Goal: Task Accomplishment & Management: Complete application form

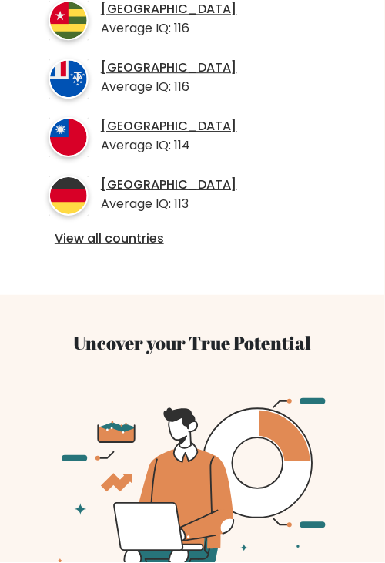
scroll to position [734, 0]
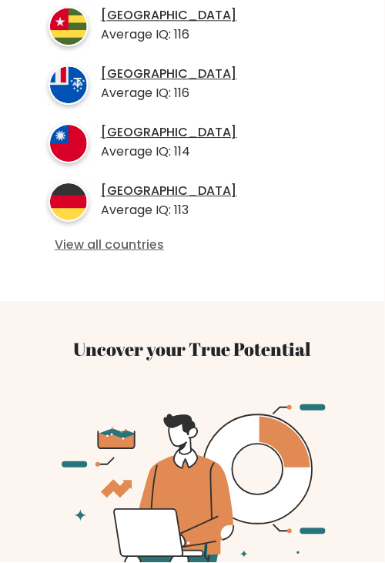
click at [120, 237] on link "View all countries" at bounding box center [193, 245] width 276 height 16
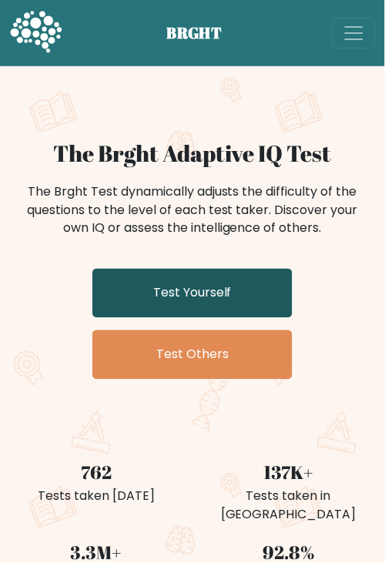
click at [177, 296] on link "Test Yourself" at bounding box center [192, 293] width 200 height 49
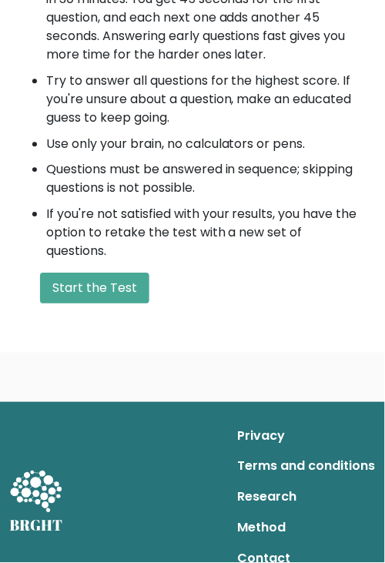
scroll to position [677, 0]
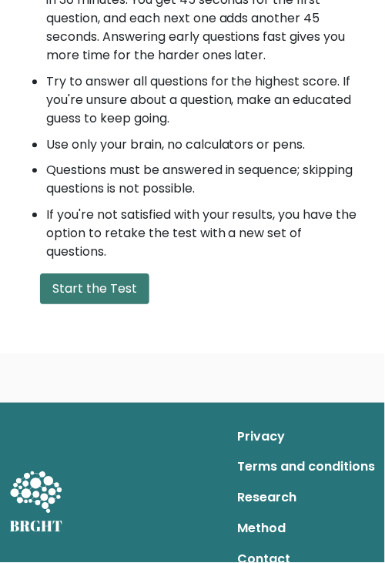
click at [75, 299] on button "Start the Test" at bounding box center [94, 288] width 109 height 31
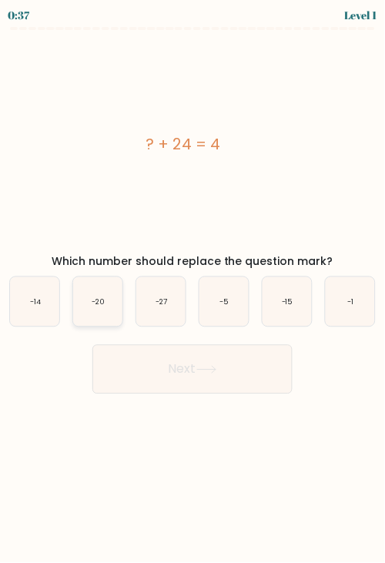
click at [95, 313] on icon "-20" at bounding box center [97, 301] width 49 height 49
click at [192, 289] on input "b. -20" at bounding box center [192, 286] width 1 height 8
radio input "true"
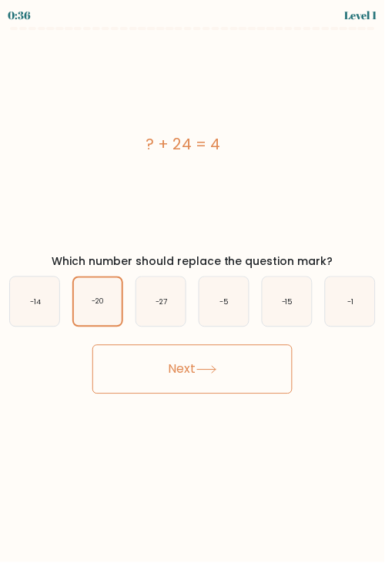
click at [182, 384] on button "Next" at bounding box center [192, 369] width 200 height 49
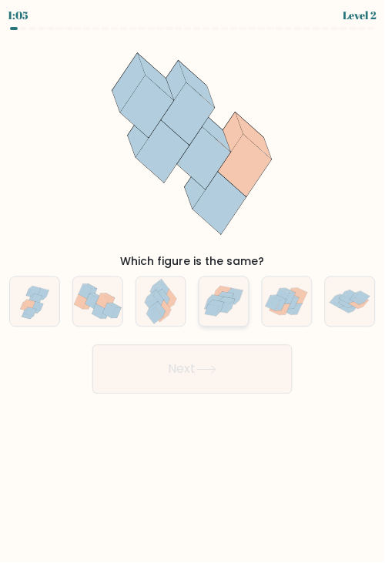
click at [219, 306] on icon at bounding box center [216, 304] width 15 height 6
click at [193, 289] on input "d." at bounding box center [192, 286] width 1 height 8
radio input "true"
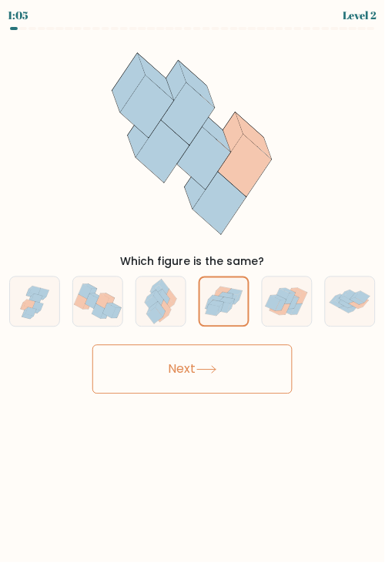
click at [216, 370] on icon at bounding box center [206, 370] width 21 height 8
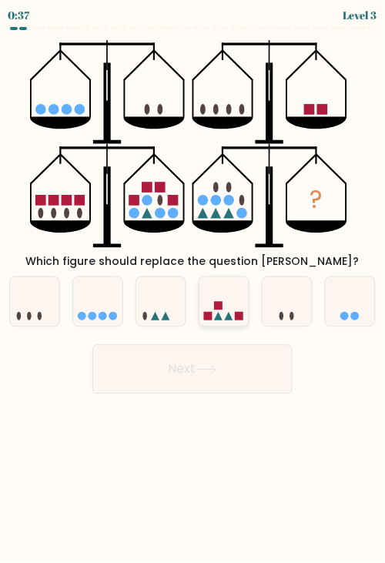
click at [235, 324] on div at bounding box center [224, 301] width 51 height 51
click at [193, 289] on input "d." at bounding box center [192, 286] width 1 height 8
radio input "true"
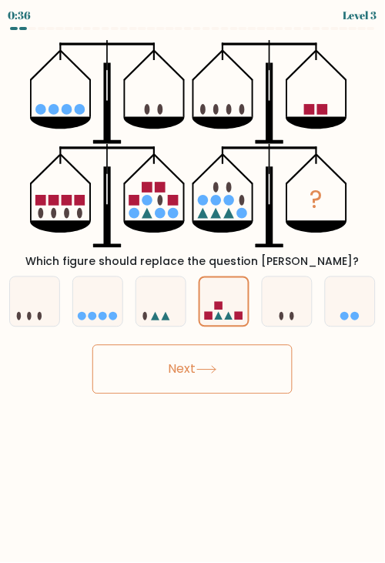
click at [240, 379] on button "Next" at bounding box center [192, 369] width 200 height 49
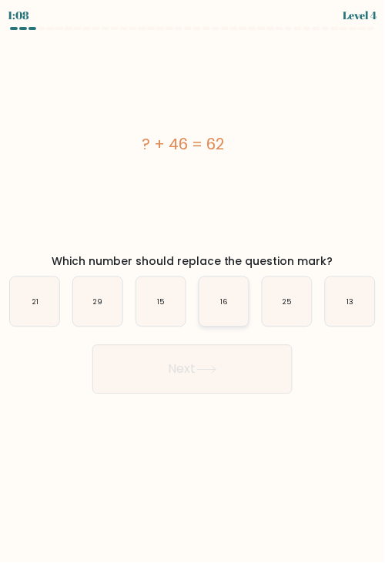
click at [228, 308] on icon "16" at bounding box center [223, 301] width 49 height 49
click at [193, 289] on input "d. 16" at bounding box center [192, 286] width 1 height 8
radio input "true"
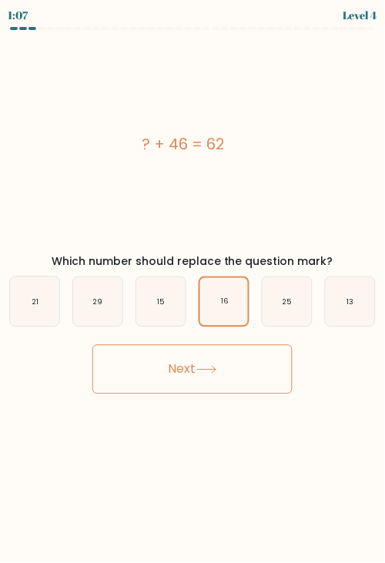
click at [211, 363] on button "Next" at bounding box center [192, 369] width 200 height 49
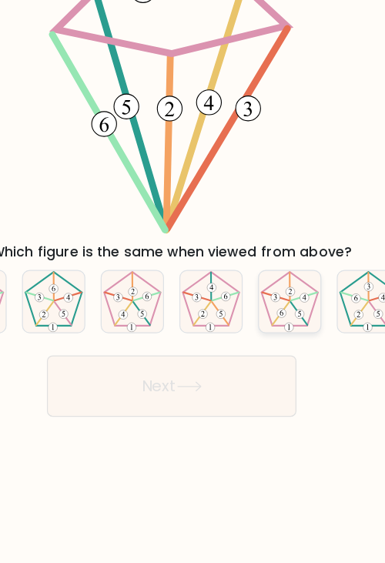
click at [300, 310] on icon at bounding box center [287, 301] width 49 height 49
click at [193, 289] on input "e." at bounding box center [192, 286] width 1 height 8
radio input "true"
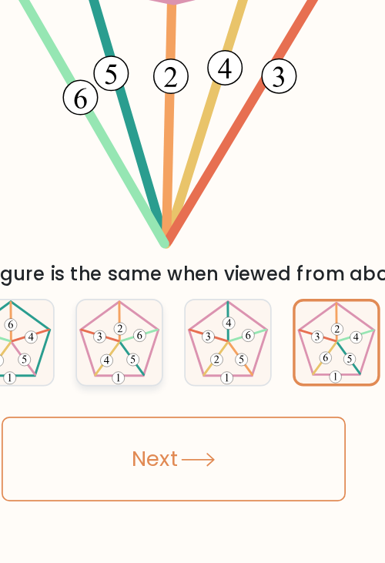
click at [169, 299] on icon at bounding box center [160, 301] width 49 height 49
click at [192, 289] on input "c." at bounding box center [192, 286] width 1 height 8
radio input "true"
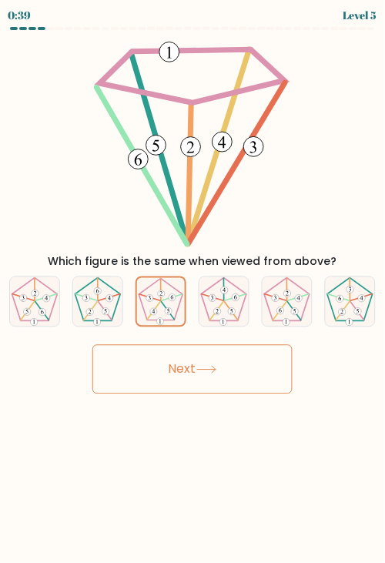
click at [172, 360] on button "Next" at bounding box center [192, 369] width 200 height 49
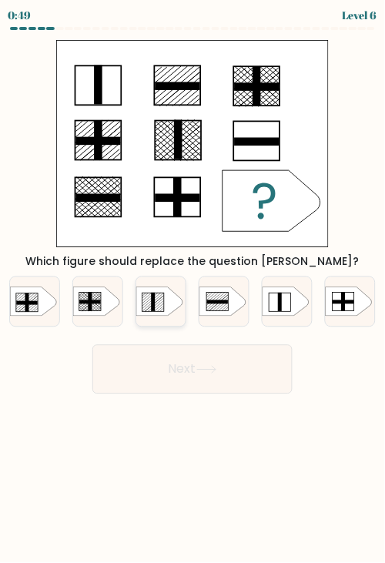
click at [144, 319] on div at bounding box center [160, 301] width 51 height 51
click at [192, 289] on input "c." at bounding box center [192, 286] width 1 height 8
radio input "true"
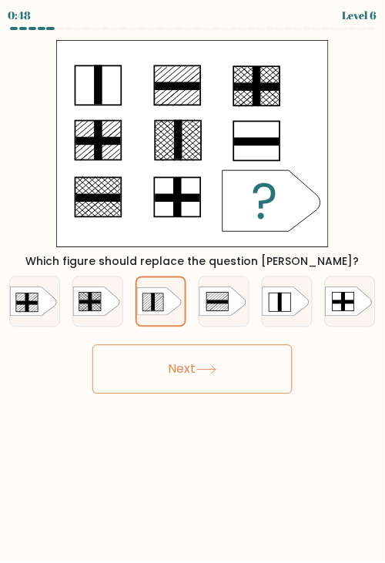
click at [210, 390] on button "Next" at bounding box center [192, 369] width 200 height 49
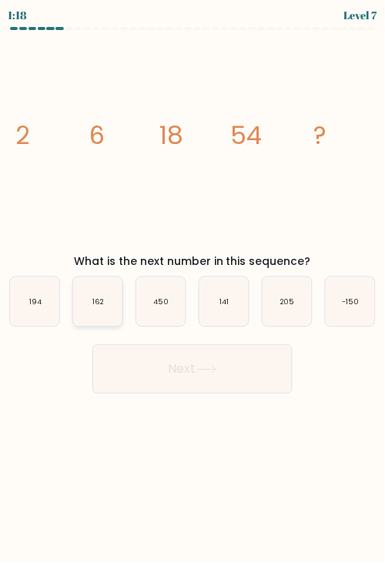
click at [96, 319] on icon "162" at bounding box center [97, 301] width 49 height 49
click at [192, 289] on input "b. 162" at bounding box center [192, 286] width 1 height 8
radio input "true"
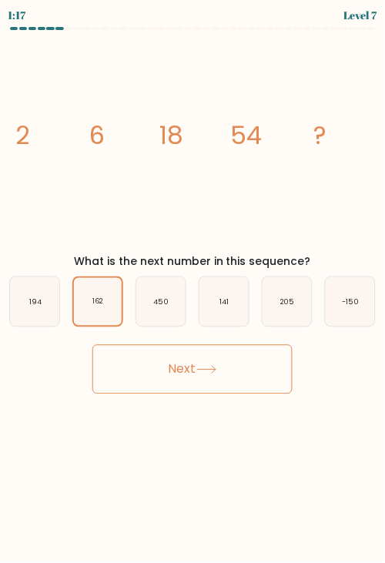
click at [149, 366] on button "Next" at bounding box center [192, 369] width 200 height 49
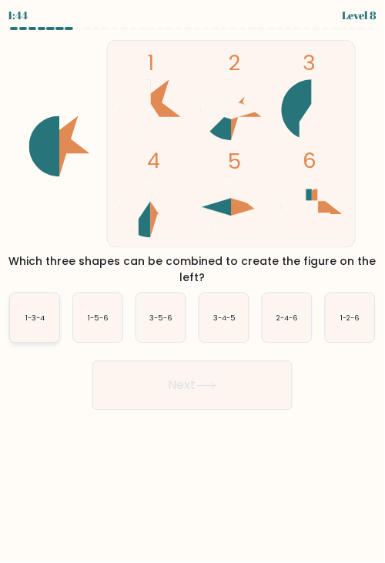
click at [32, 319] on text "1-3-4" at bounding box center [34, 318] width 19 height 10
click at [192, 289] on input "a. 1-3-4" at bounding box center [192, 286] width 1 height 8
radio input "true"
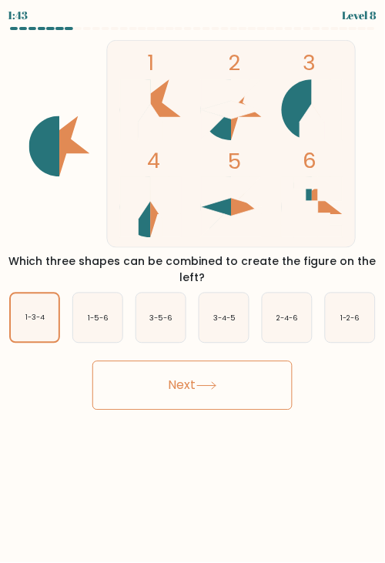
click at [171, 390] on button "Next" at bounding box center [192, 385] width 200 height 49
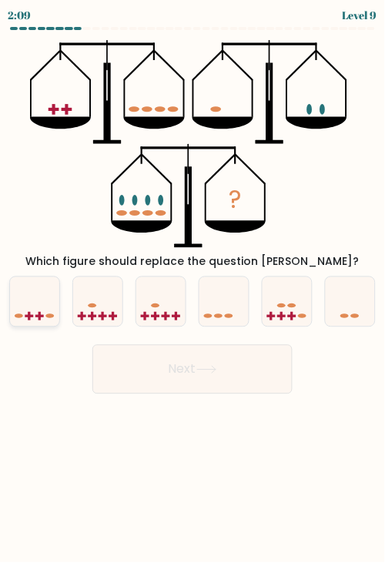
click at [32, 319] on icon at bounding box center [34, 301] width 49 height 41
click at [192, 289] on input "a." at bounding box center [192, 286] width 1 height 8
radio input "true"
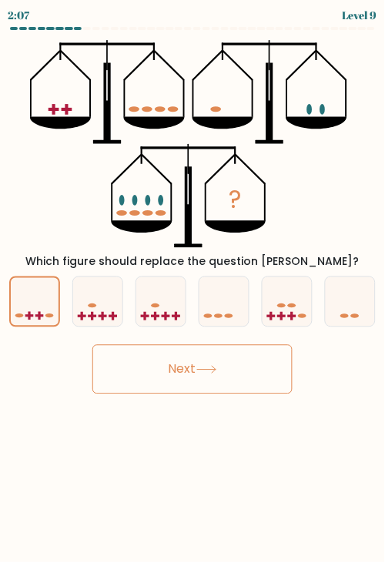
click at [229, 376] on button "Next" at bounding box center [192, 369] width 200 height 49
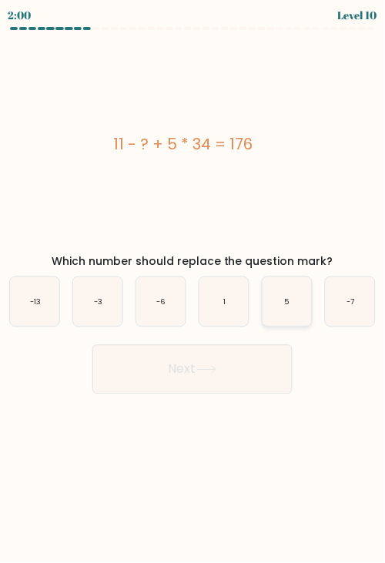
click at [294, 289] on icon "5" at bounding box center [287, 301] width 49 height 49
click at [193, 289] on input "e. 5" at bounding box center [192, 286] width 1 height 8
radio input "true"
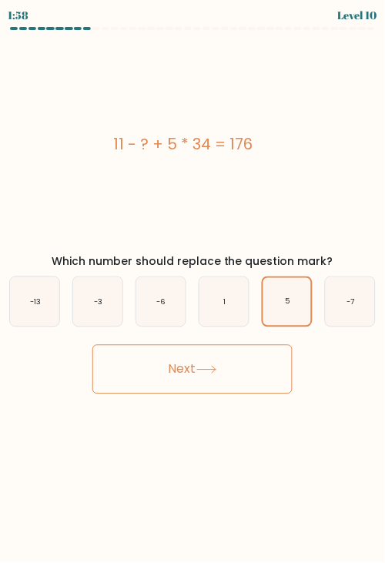
click at [182, 370] on button "Next" at bounding box center [192, 369] width 200 height 49
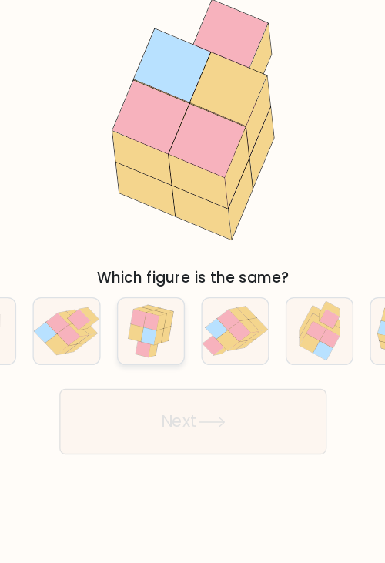
click at [162, 289] on icon at bounding box center [162, 294] width 12 height 13
click at [192, 289] on input "c." at bounding box center [192, 286] width 1 height 8
radio input "true"
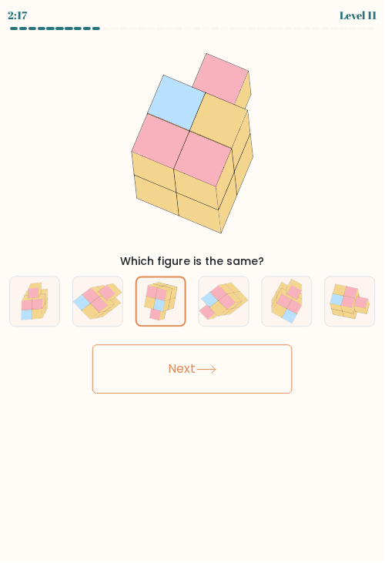
click at [180, 366] on button "Next" at bounding box center [192, 369] width 200 height 49
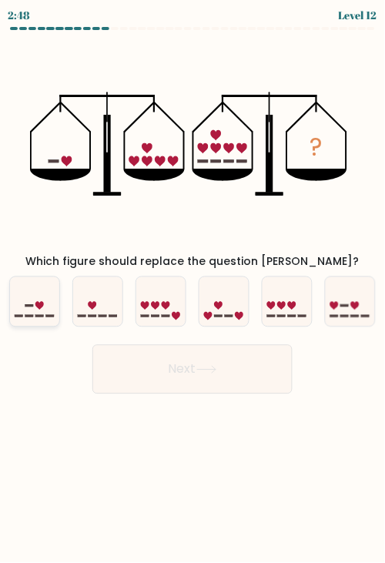
click at [35, 310] on icon at bounding box center [34, 301] width 49 height 41
click at [192, 289] on input "a." at bounding box center [192, 286] width 1 height 8
radio input "true"
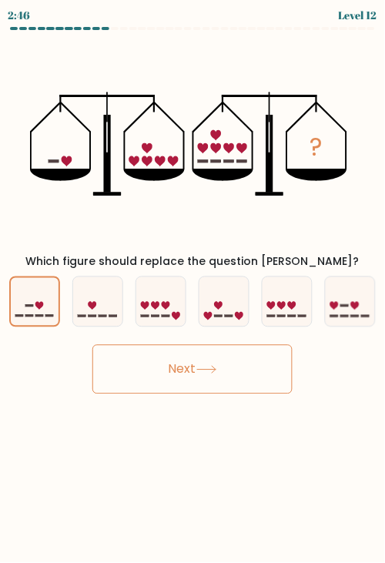
click at [188, 380] on button "Next" at bounding box center [192, 369] width 200 height 49
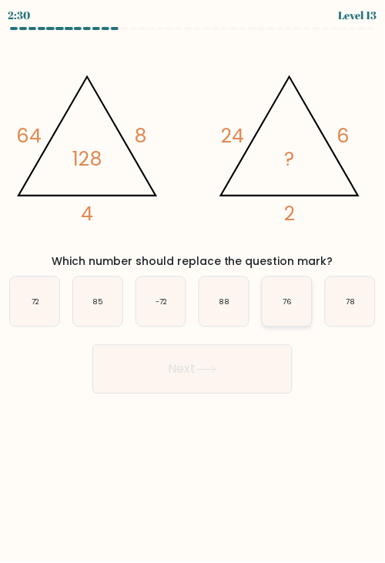
click at [291, 317] on icon "76" at bounding box center [287, 301] width 49 height 49
click at [193, 289] on input "e. 76" at bounding box center [192, 286] width 1 height 8
radio input "true"
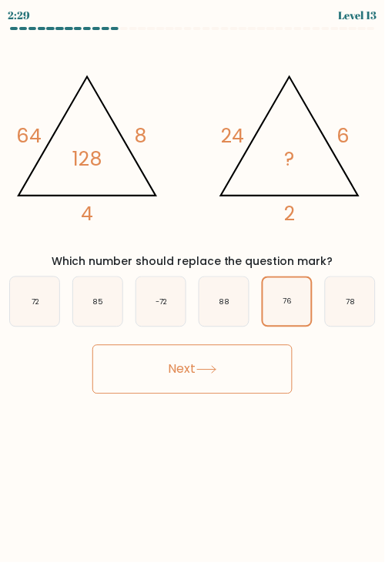
click at [175, 370] on button "Next" at bounding box center [192, 369] width 200 height 49
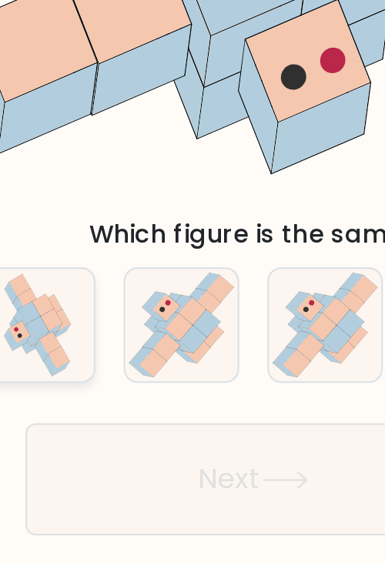
click at [96, 292] on icon at bounding box center [99, 293] width 9 height 10
click at [192, 289] on input "b." at bounding box center [192, 286] width 1 height 8
radio input "true"
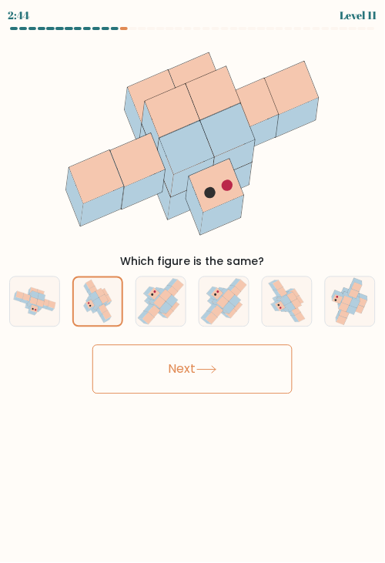
click at [197, 375] on button "Next" at bounding box center [192, 369] width 200 height 49
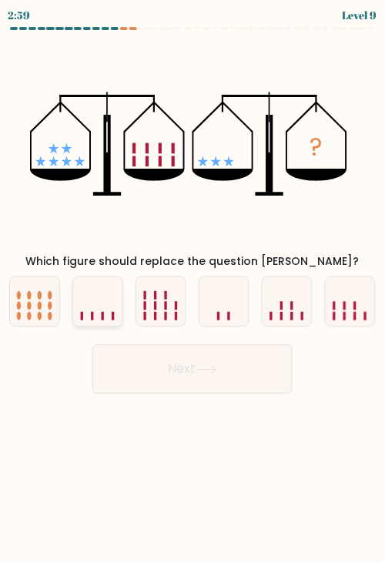
click at [88, 302] on icon at bounding box center [97, 301] width 49 height 41
click at [192, 289] on input "b." at bounding box center [192, 286] width 1 height 8
radio input "true"
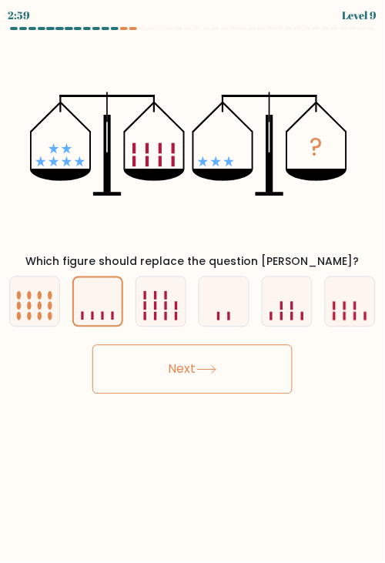
click at [194, 393] on button "Next" at bounding box center [192, 369] width 200 height 49
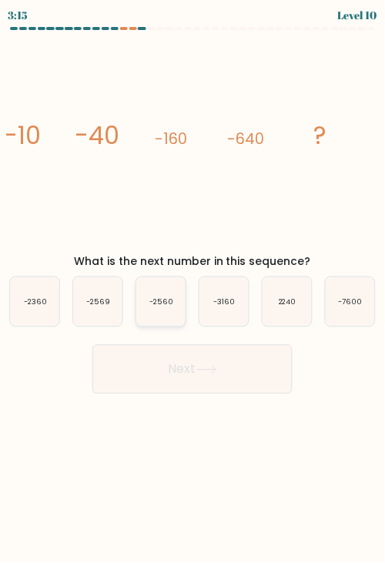
click at [169, 306] on text "-2560" at bounding box center [161, 301] width 24 height 10
click at [192, 289] on input "c. -2560" at bounding box center [192, 286] width 1 height 8
radio input "true"
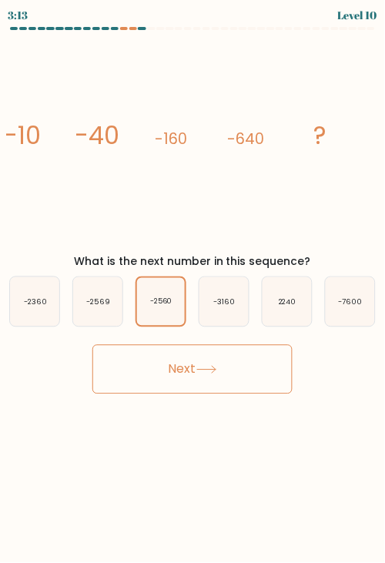
click at [186, 381] on button "Next" at bounding box center [192, 369] width 200 height 49
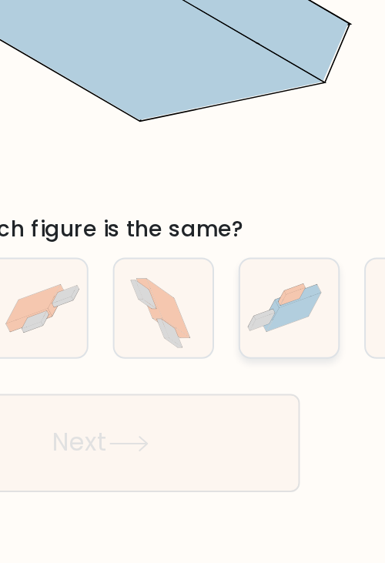
click at [296, 304] on icon at bounding box center [289, 303] width 27 height 19
click at [193, 289] on input "e." at bounding box center [192, 286] width 1 height 8
radio input "true"
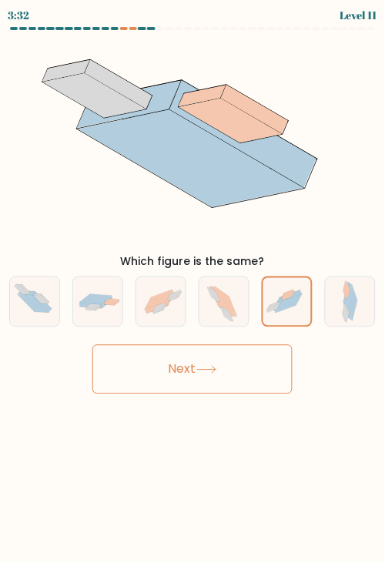
click at [190, 364] on button "Next" at bounding box center [192, 369] width 200 height 49
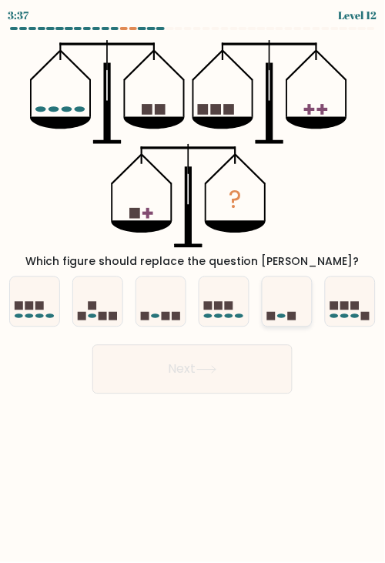
click at [279, 286] on icon at bounding box center [287, 301] width 49 height 41
click at [193, 286] on input "e." at bounding box center [192, 286] width 1 height 8
radio input "true"
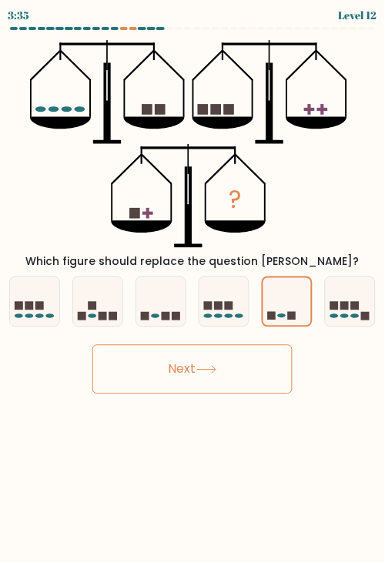
click at [171, 371] on button "Next" at bounding box center [192, 369] width 200 height 49
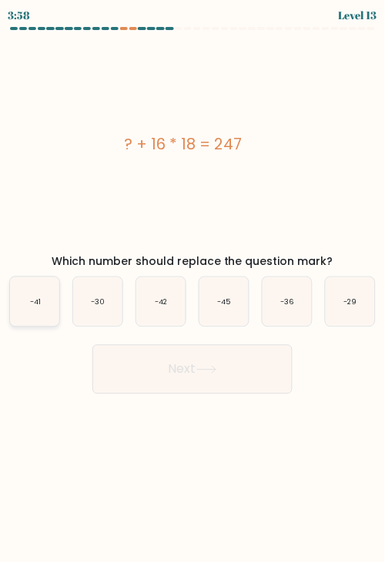
click at [25, 296] on icon "-41" at bounding box center [34, 301] width 49 height 49
click at [192, 289] on input "a. -41" at bounding box center [192, 286] width 1 height 8
radio input "true"
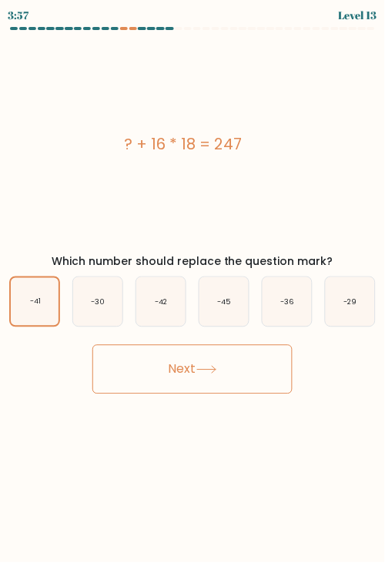
click at [166, 390] on button "Next" at bounding box center [192, 369] width 200 height 49
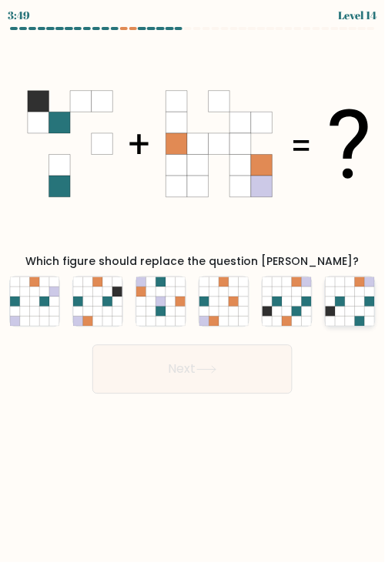
click at [341, 313] on icon at bounding box center [341, 311] width 10 height 10
click at [193, 289] on input "f." at bounding box center [192, 286] width 1 height 8
radio input "true"
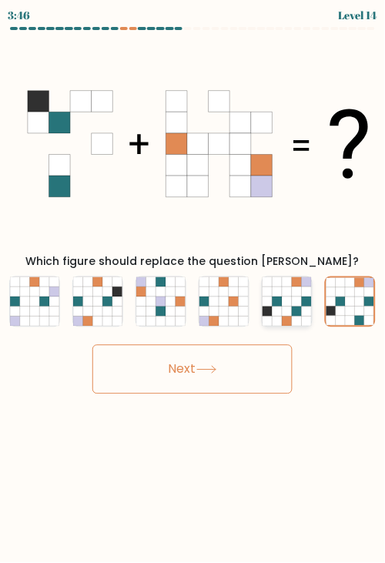
click at [269, 308] on icon at bounding box center [268, 311] width 10 height 10
click at [193, 289] on input "e." at bounding box center [192, 286] width 1 height 8
radio input "true"
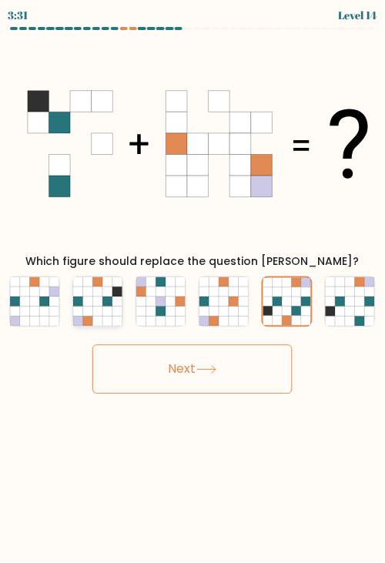
click at [91, 296] on icon at bounding box center [88, 292] width 10 height 10
click at [192, 289] on input "b." at bounding box center [192, 286] width 1 height 8
radio input "true"
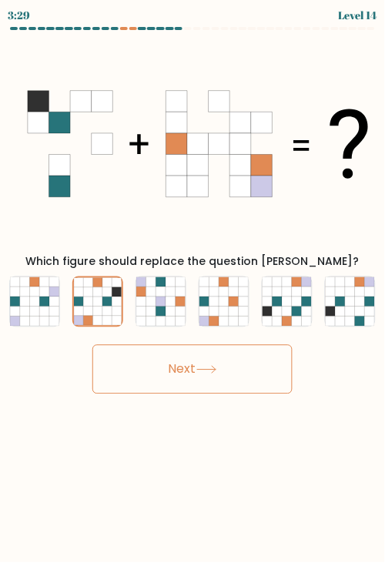
click at [188, 387] on button "Next" at bounding box center [192, 369] width 200 height 49
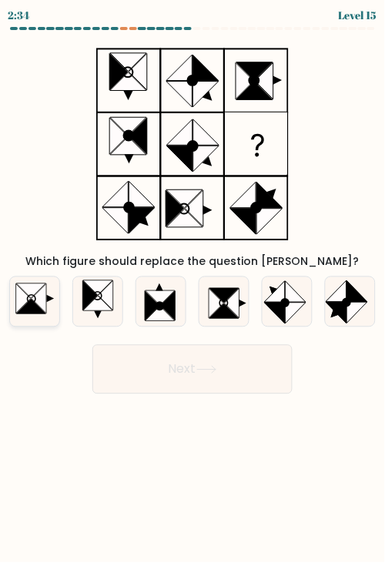
click at [38, 293] on icon at bounding box center [39, 298] width 15 height 29
click at [192, 289] on input "a." at bounding box center [192, 286] width 1 height 8
radio input "true"
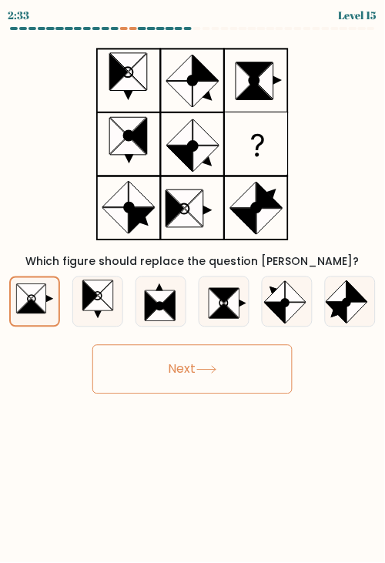
click at [177, 390] on button "Next" at bounding box center [192, 369] width 200 height 49
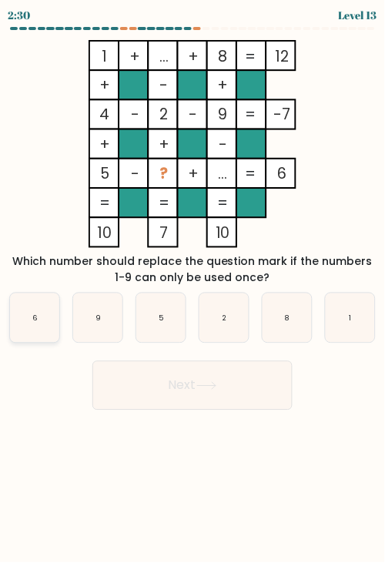
click at [35, 302] on icon "6" at bounding box center [34, 317] width 49 height 49
click at [192, 289] on input "a. 6" at bounding box center [192, 286] width 1 height 8
radio input "true"
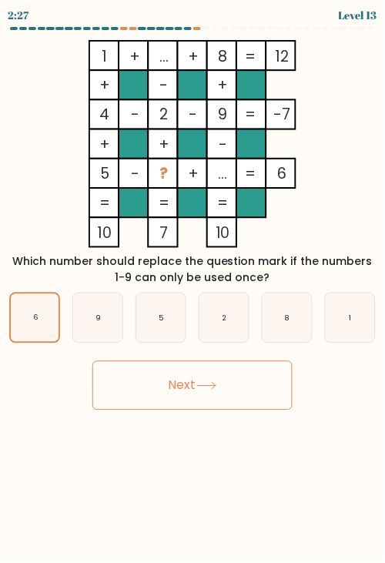
click at [161, 387] on button "Next" at bounding box center [192, 385] width 200 height 49
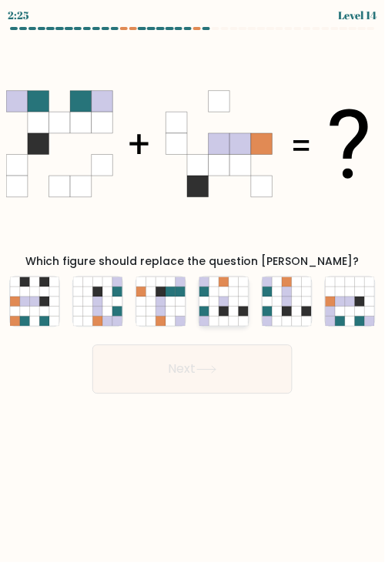
click at [209, 289] on icon at bounding box center [214, 292] width 10 height 10
click at [193, 289] on input "d." at bounding box center [192, 286] width 1 height 8
radio input "true"
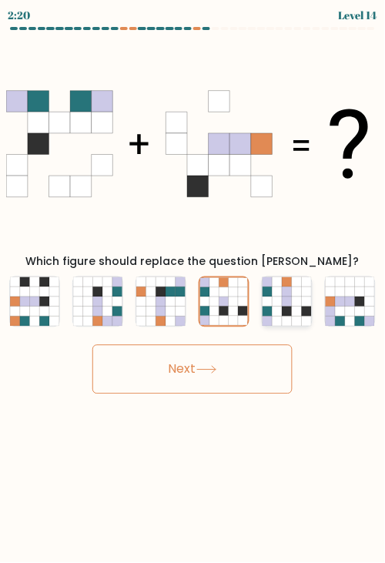
click at [291, 294] on icon at bounding box center [288, 292] width 10 height 10
click at [193, 289] on input "e." at bounding box center [192, 286] width 1 height 8
radio input "true"
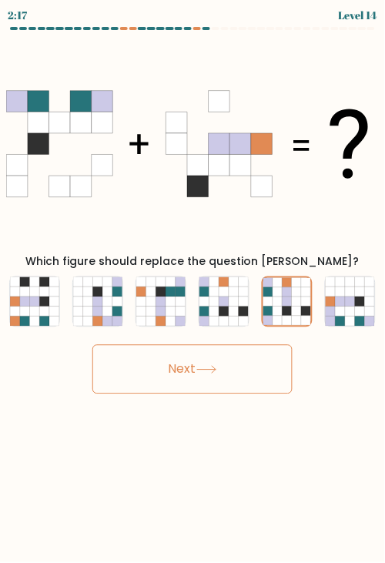
click at [177, 376] on button "Next" at bounding box center [192, 369] width 200 height 49
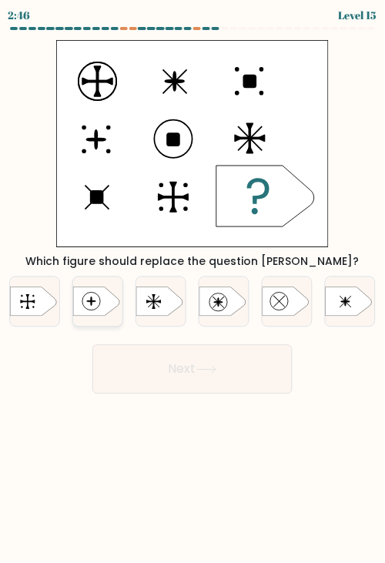
click at [86, 302] on icon at bounding box center [96, 301] width 46 height 28
click at [192, 289] on input "b." at bounding box center [192, 286] width 1 height 8
radio input "true"
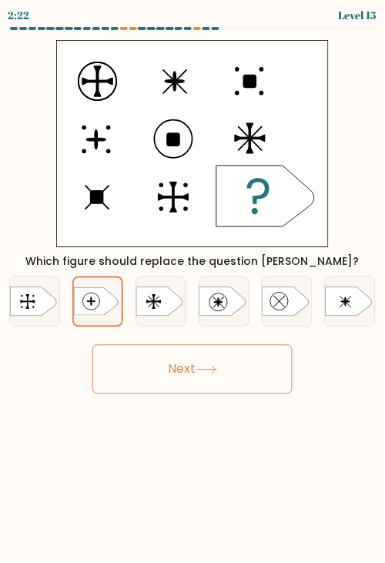
click at [173, 362] on button "Next" at bounding box center [192, 369] width 200 height 49
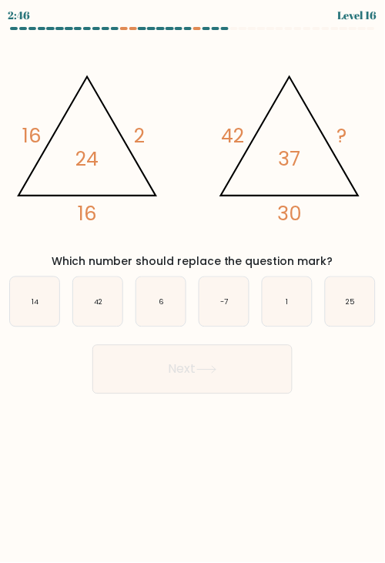
click at [358, 273] on div "a. 14 b. 42 c." at bounding box center [192, 295] width 379 height 63
click at [356, 291] on icon "25" at bounding box center [350, 301] width 49 height 49
click at [193, 289] on input "f. 25" at bounding box center [192, 286] width 1 height 8
radio input "true"
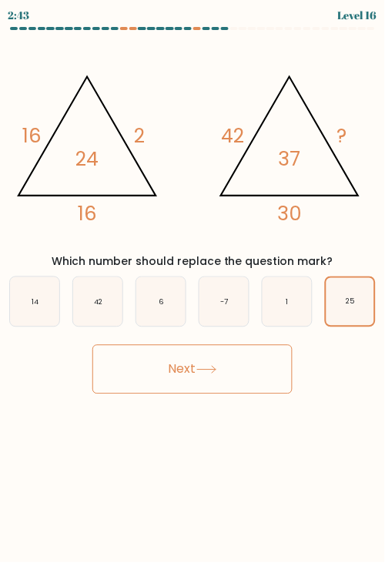
click at [169, 371] on button "Next" at bounding box center [192, 369] width 200 height 49
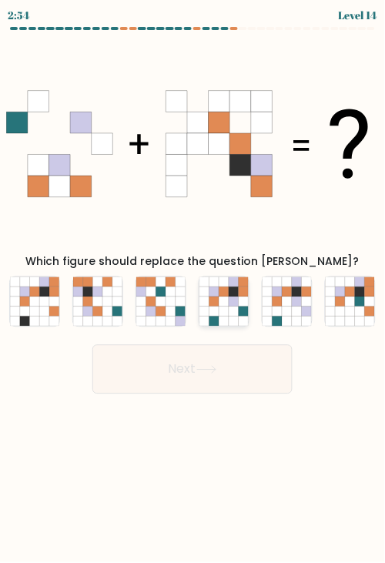
click at [213, 295] on icon at bounding box center [214, 292] width 10 height 10
click at [193, 289] on input "d." at bounding box center [192, 286] width 1 height 8
radio input "true"
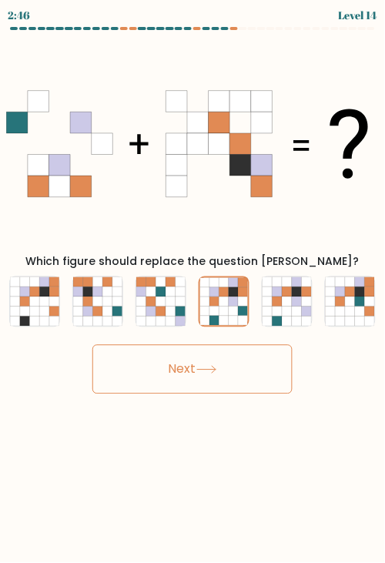
click at [210, 380] on button "Next" at bounding box center [192, 369] width 200 height 49
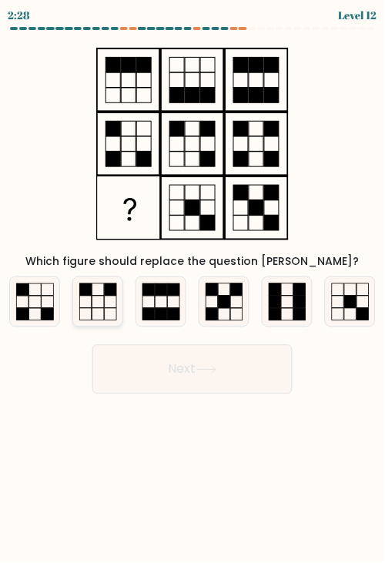
click at [91, 319] on rect at bounding box center [86, 315] width 12 height 12
click at [192, 289] on input "b." at bounding box center [192, 286] width 1 height 8
radio input "true"
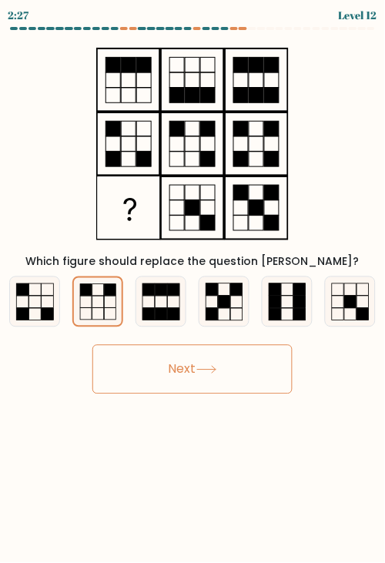
click at [176, 385] on button "Next" at bounding box center [192, 369] width 200 height 49
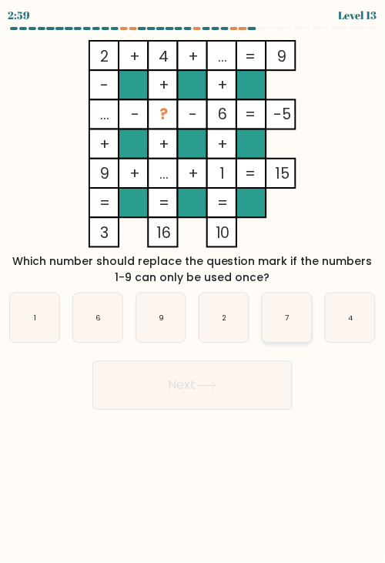
click at [269, 307] on icon "7" at bounding box center [287, 317] width 49 height 49
click at [193, 289] on input "e. 7" at bounding box center [192, 286] width 1 height 8
radio input "true"
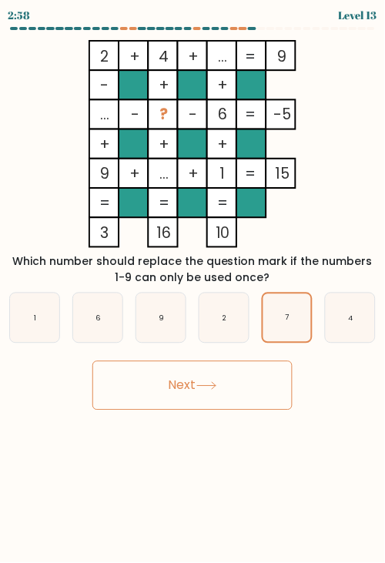
click at [261, 392] on button "Next" at bounding box center [192, 385] width 200 height 49
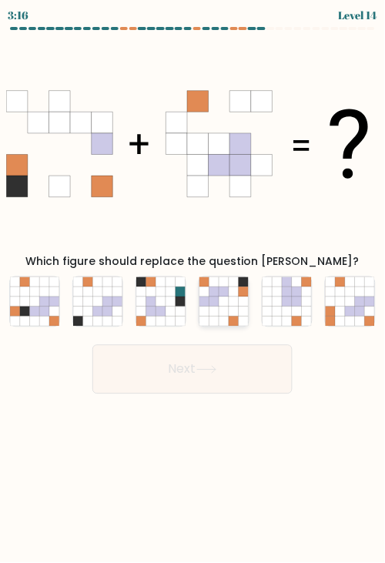
click at [229, 311] on icon at bounding box center [234, 311] width 10 height 10
click at [193, 289] on input "d." at bounding box center [192, 286] width 1 height 8
radio input "true"
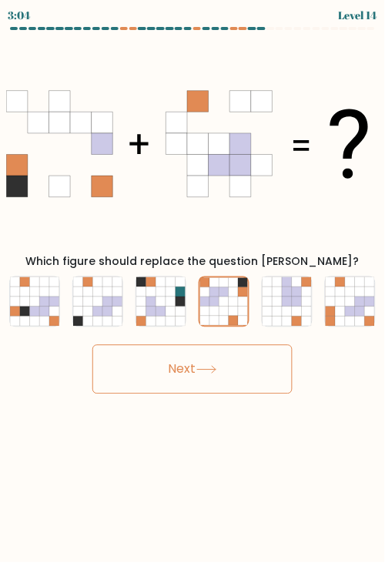
click at [226, 365] on button "Next" at bounding box center [192, 369] width 200 height 49
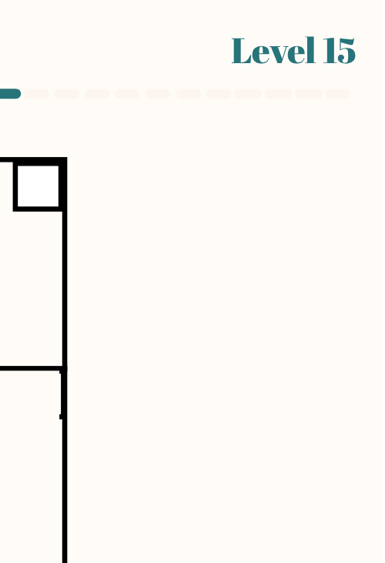
click at [380, 4] on div "3:38 Level 15" at bounding box center [192, 13] width 385 height 27
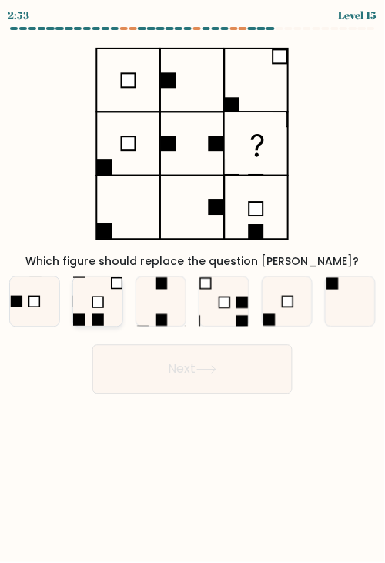
click at [95, 311] on icon at bounding box center [97, 301] width 49 height 49
click at [192, 289] on input "b." at bounding box center [192, 286] width 1 height 8
radio input "true"
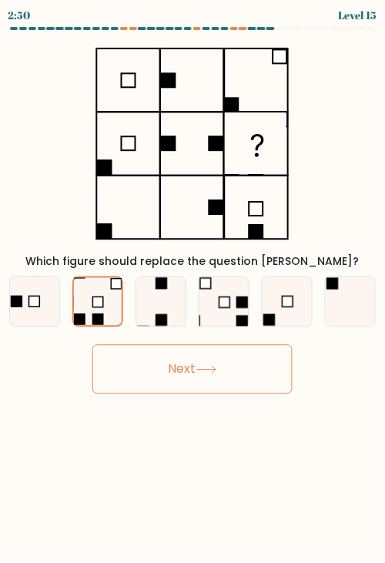
click at [177, 377] on button "Next" at bounding box center [192, 369] width 200 height 49
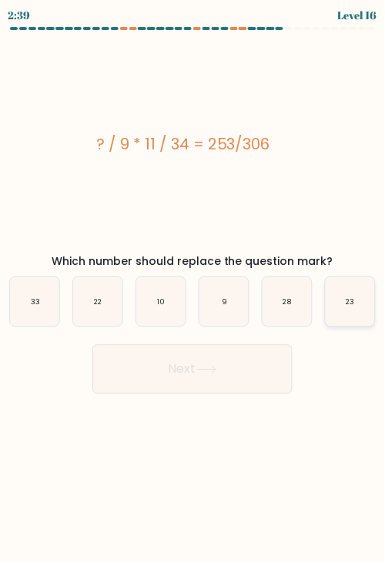
click at [354, 313] on icon "23" at bounding box center [350, 301] width 49 height 49
click at [193, 289] on input "f. 23" at bounding box center [192, 286] width 1 height 8
radio input "true"
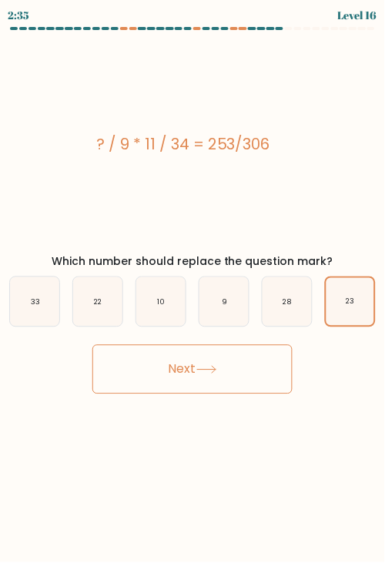
click at [171, 373] on button "Next" at bounding box center [192, 369] width 200 height 49
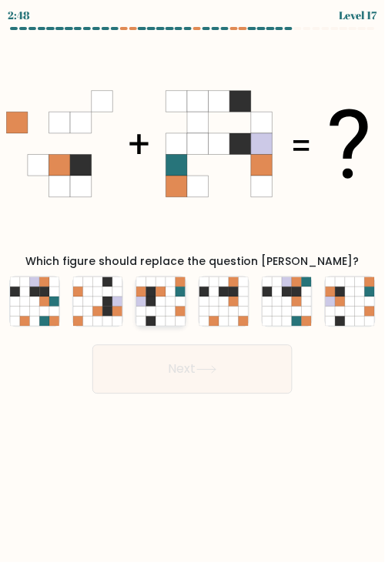
click at [171, 299] on icon at bounding box center [171, 302] width 10 height 10
click at [192, 289] on input "c." at bounding box center [192, 286] width 1 height 8
radio input "true"
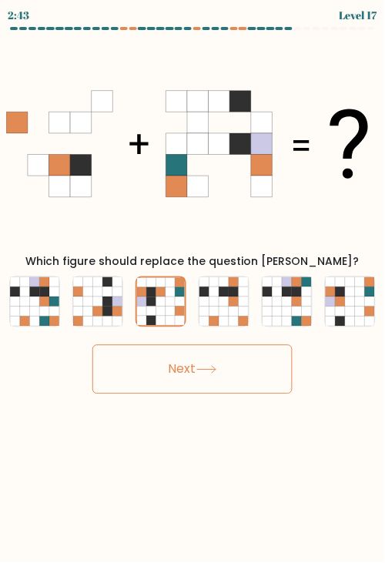
click at [162, 380] on button "Next" at bounding box center [192, 369] width 200 height 49
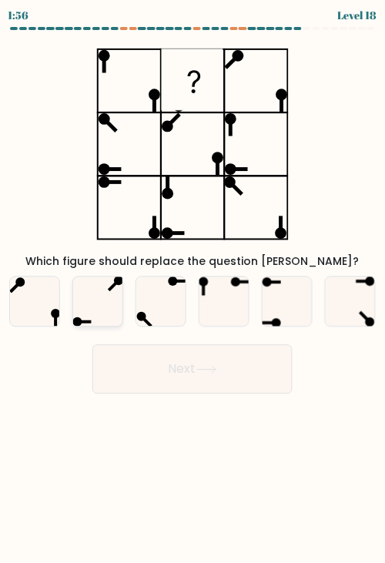
click at [96, 287] on icon at bounding box center [97, 301] width 49 height 49
click at [192, 287] on input "b." at bounding box center [192, 286] width 1 height 8
radio input "true"
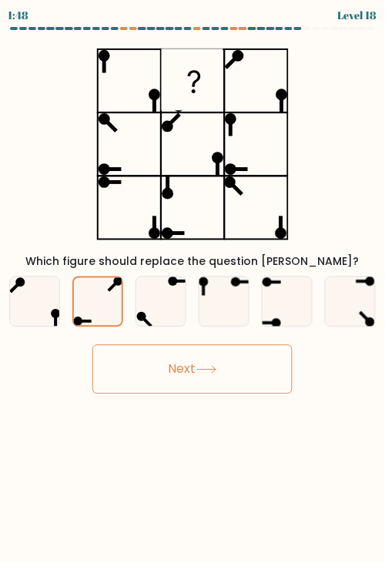
click at [148, 380] on button "Next" at bounding box center [192, 369] width 200 height 49
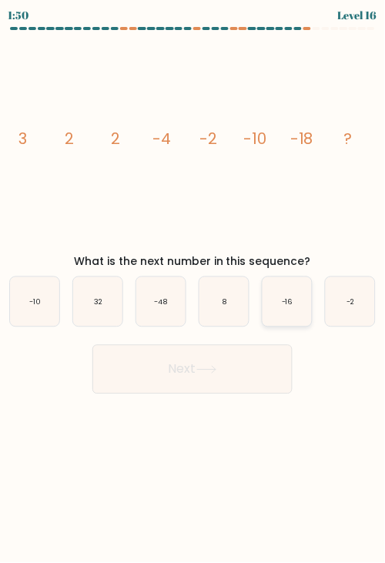
click at [296, 316] on icon "-16" at bounding box center [287, 301] width 49 height 49
click at [193, 289] on input "e. -16" at bounding box center [192, 286] width 1 height 8
radio input "true"
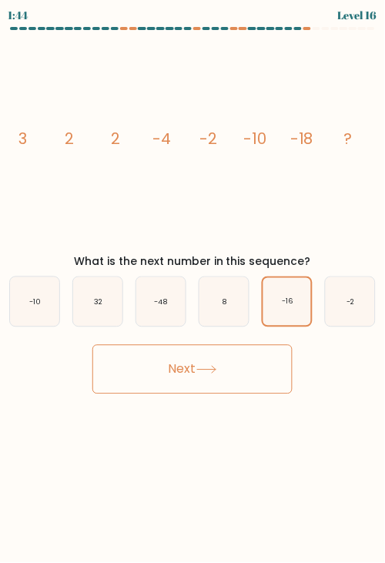
click at [176, 366] on button "Next" at bounding box center [192, 369] width 200 height 49
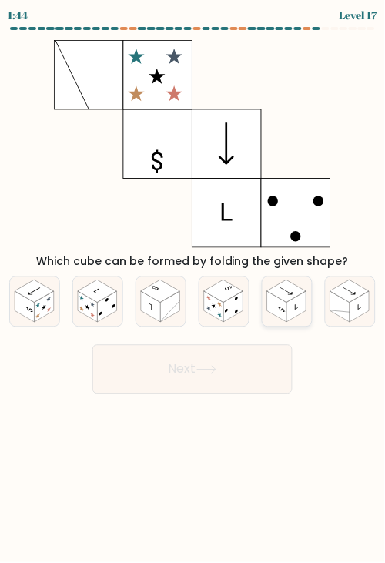
click at [286, 315] on rect at bounding box center [276, 307] width 19 height 31
click at [193, 289] on input "e." at bounding box center [192, 286] width 1 height 8
radio input "true"
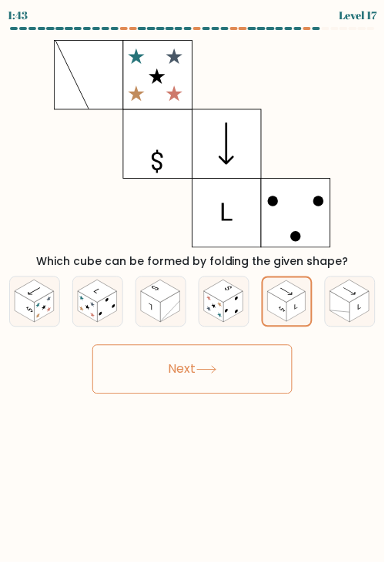
click at [216, 372] on icon at bounding box center [206, 370] width 21 height 8
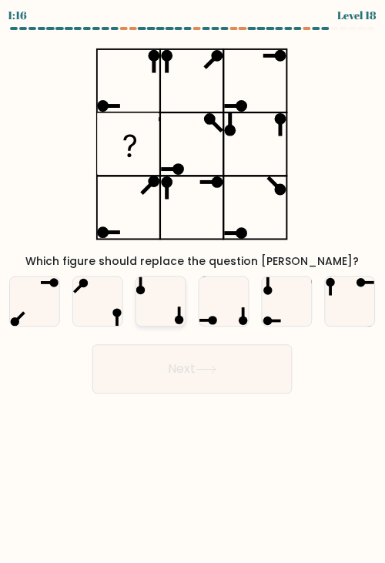
click at [175, 279] on icon at bounding box center [160, 301] width 49 height 49
click at [192, 282] on input "c." at bounding box center [192, 286] width 1 height 8
radio input "true"
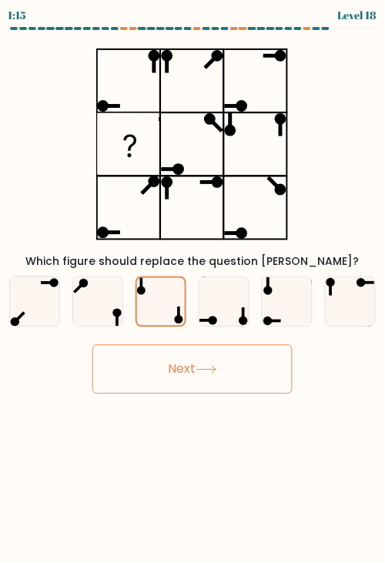
click at [198, 368] on button "Next" at bounding box center [192, 369] width 200 height 49
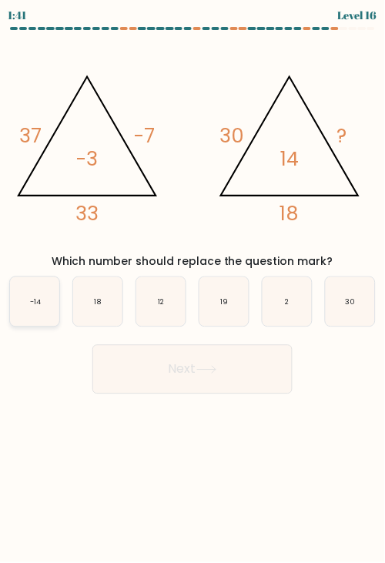
click at [33, 305] on text "-14" at bounding box center [35, 301] width 11 height 10
click at [192, 289] on input "a. -14" at bounding box center [192, 286] width 1 height 8
radio input "true"
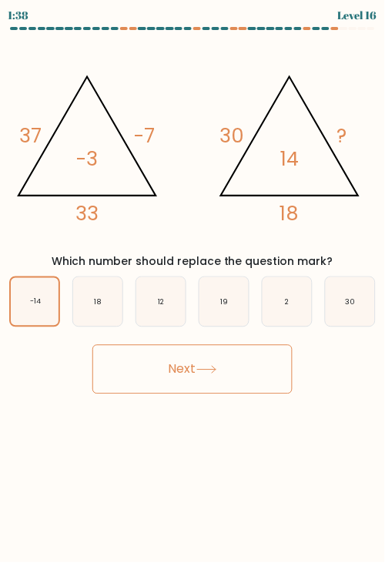
click at [179, 362] on button "Next" at bounding box center [192, 369] width 200 height 49
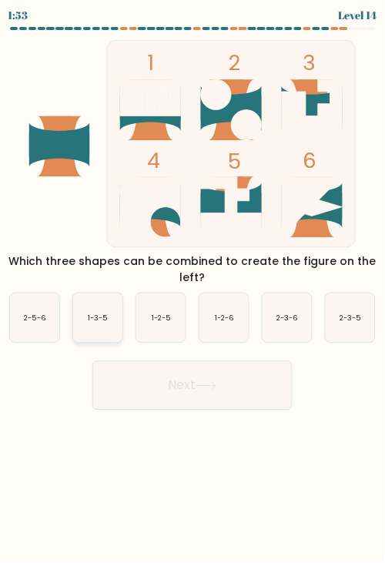
click at [99, 308] on icon "1-3-5" at bounding box center [97, 317] width 49 height 49
click at [192, 289] on input "b. 1-3-5" at bounding box center [192, 286] width 1 height 8
radio input "true"
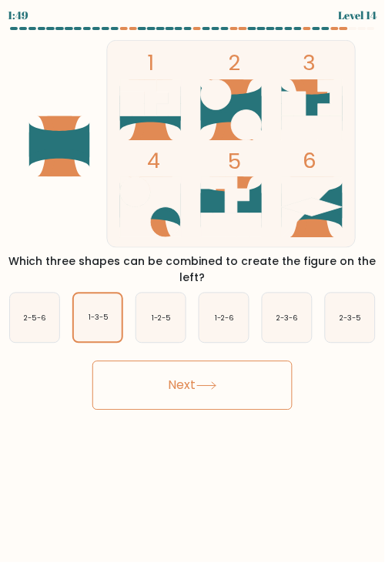
click at [179, 387] on button "Next" at bounding box center [192, 385] width 200 height 49
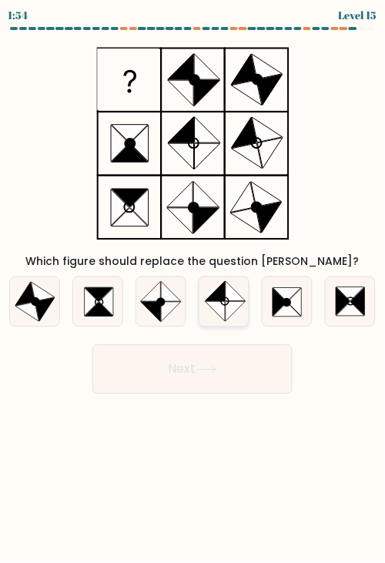
click at [226, 299] on icon at bounding box center [236, 292] width 20 height 20
click at [193, 289] on input "d." at bounding box center [192, 286] width 1 height 8
radio input "true"
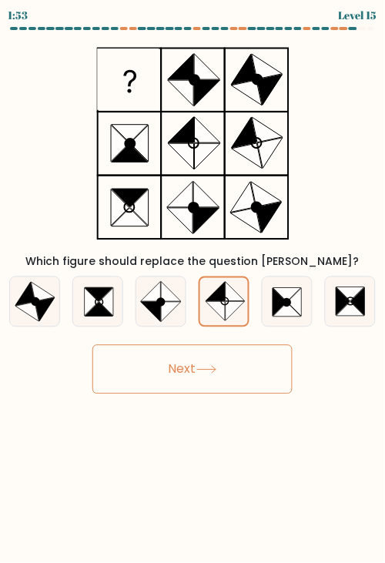
click at [186, 362] on button "Next" at bounding box center [192, 369] width 200 height 49
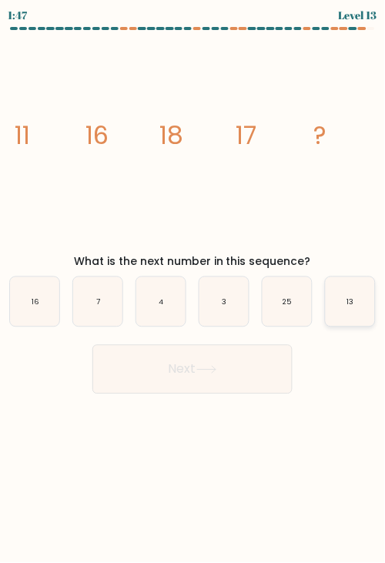
click at [351, 298] on text "13" at bounding box center [350, 301] width 7 height 10
click at [193, 289] on input "f. 13" at bounding box center [192, 286] width 1 height 8
radio input "true"
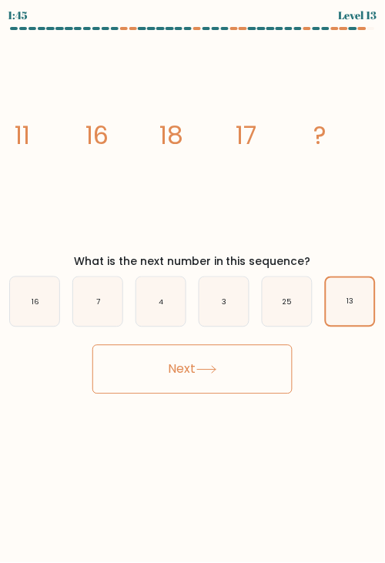
click at [236, 383] on button "Next" at bounding box center [192, 369] width 200 height 49
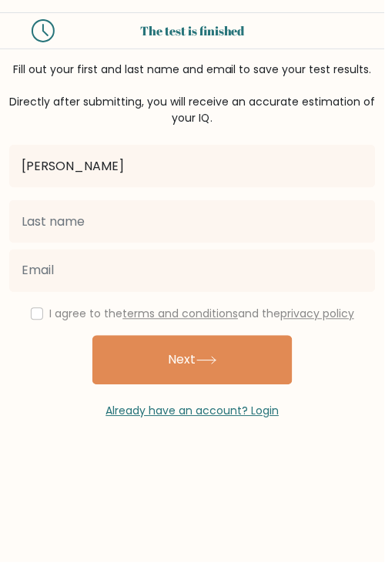
type input "[PERSON_NAME]"
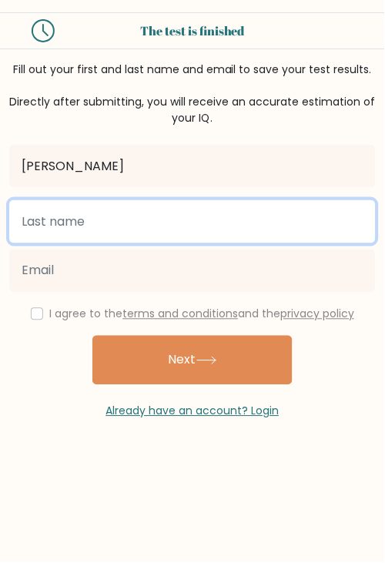
click at [132, 215] on input "text" at bounding box center [192, 221] width 366 height 43
type input "[PERSON_NAME]"
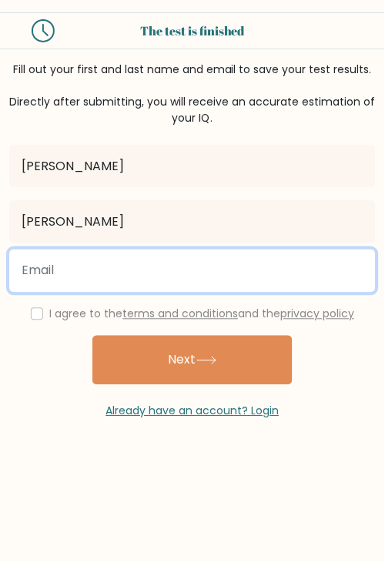
click at [112, 266] on input "email" at bounding box center [192, 270] width 366 height 43
type input "quinnk0921@gmail.com"
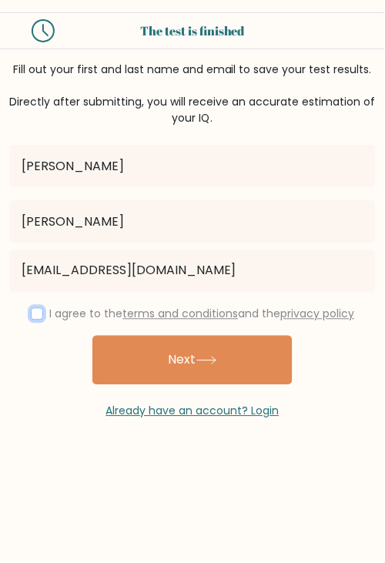
click at [36, 312] on input "checkbox" at bounding box center [37, 314] width 12 height 12
checkbox input "true"
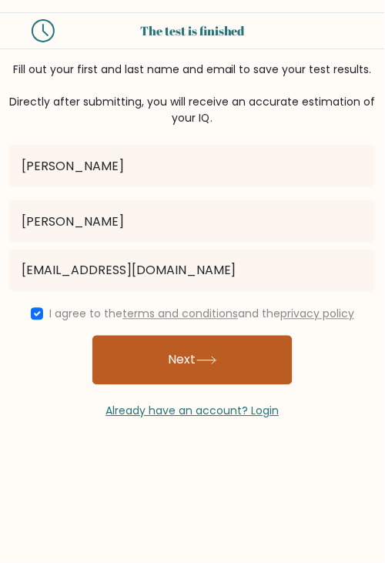
click at [173, 366] on button "Next" at bounding box center [192, 360] width 200 height 49
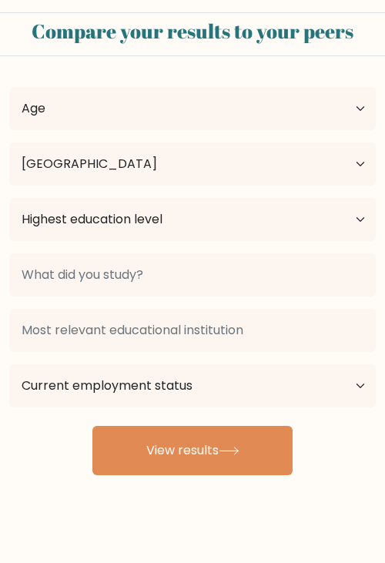
select select "US"
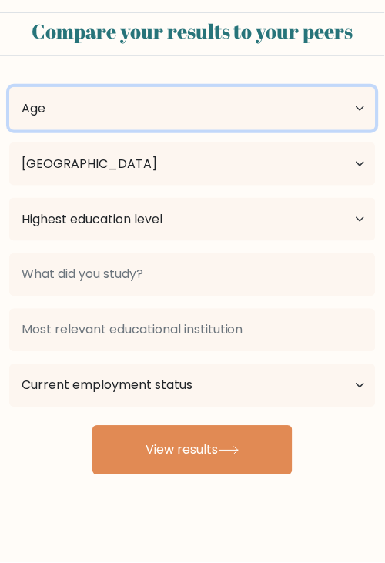
click at [361, 107] on select "Age Under [DEMOGRAPHIC_DATA] [DEMOGRAPHIC_DATA] [DEMOGRAPHIC_DATA] [DEMOGRAPHIC…" at bounding box center [192, 108] width 366 height 43
select select "min_18"
click at [9, 87] on select "Age Under [DEMOGRAPHIC_DATA] [DEMOGRAPHIC_DATA] [DEMOGRAPHIC_DATA] [DEMOGRAPHIC…" at bounding box center [192, 108] width 366 height 43
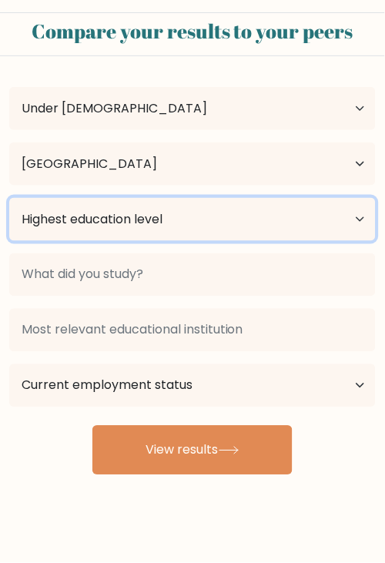
click at [150, 208] on select "Highest education level No schooling Primary Lower Secondary Upper Secondary Oc…" at bounding box center [192, 219] width 366 height 43
select select "upper_secondary"
click at [9, 198] on select "Highest education level No schooling Primary Lower Secondary Upper Secondary Oc…" at bounding box center [192, 219] width 366 height 43
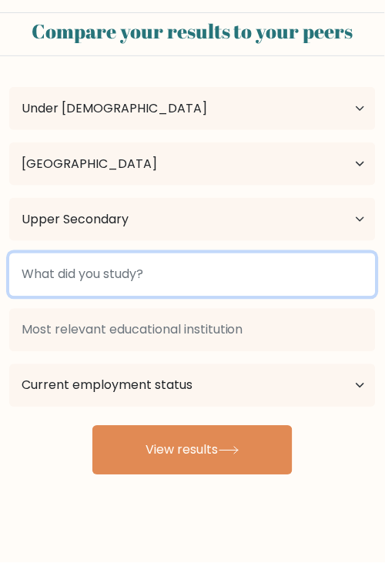
click at [149, 269] on input at bounding box center [192, 274] width 366 height 43
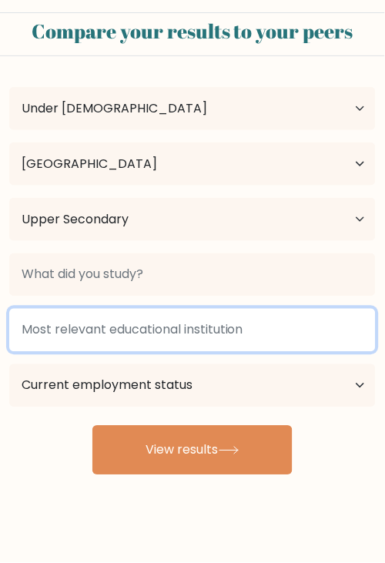
click at [153, 333] on input at bounding box center [192, 330] width 366 height 43
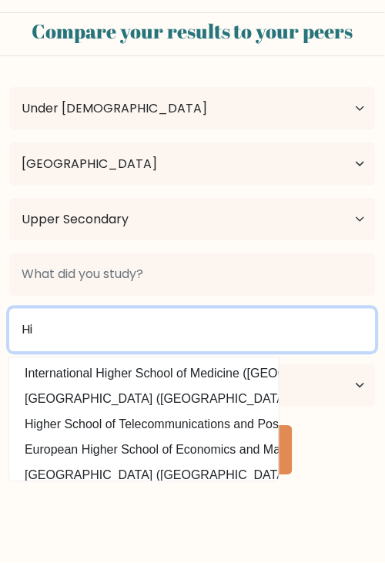
type input "H"
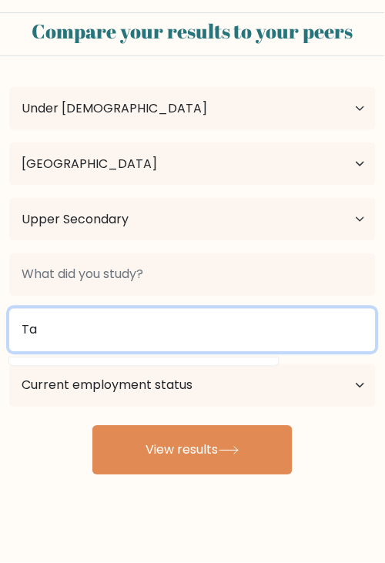
type input "T"
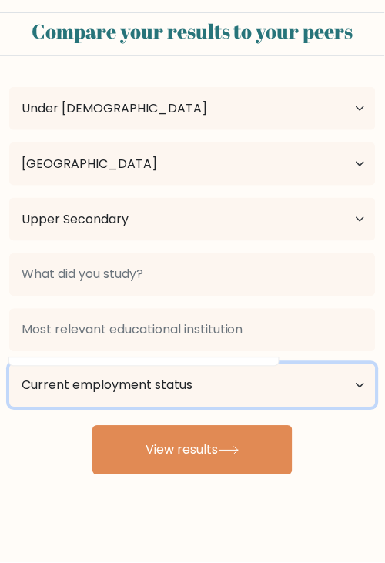
click at [288, 386] on select "Current employment status Employed Student Retired Other / prefer not to answer" at bounding box center [192, 385] width 366 height 43
select select "student"
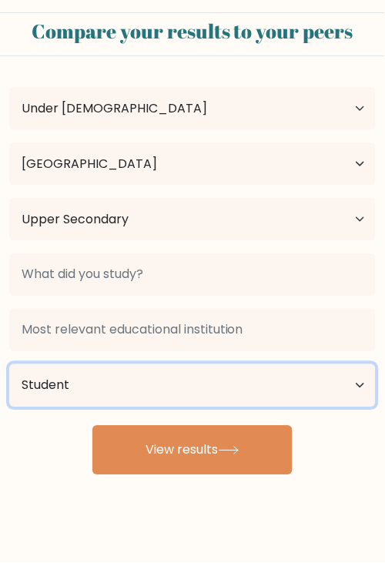
click at [9, 364] on select "Current employment status Employed Student Retired Other / prefer not to answer" at bounding box center [192, 385] width 366 height 43
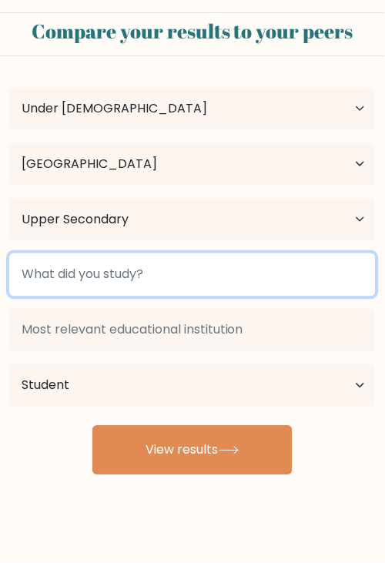
click at [129, 278] on input at bounding box center [192, 274] width 366 height 43
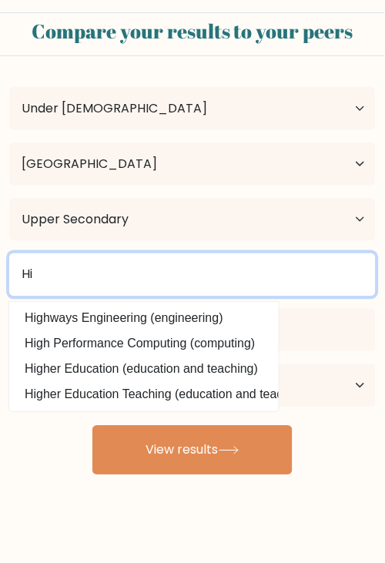
type input "H"
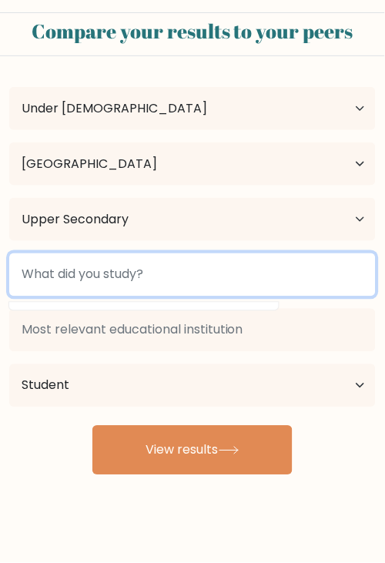
type input "M"
type input "N"
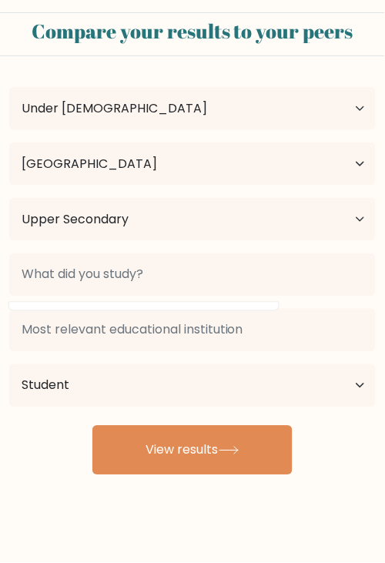
click at [61, 482] on div "Compare your results to your peers Quinn Kilborn Age Under 18 years old 18-24 y…" at bounding box center [192, 292] width 385 height 584
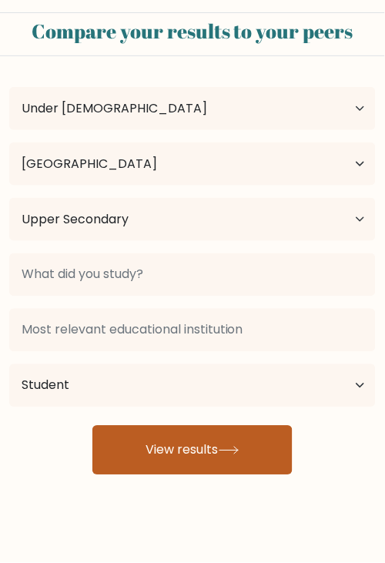
click at [193, 448] on button "View results" at bounding box center [192, 450] width 200 height 49
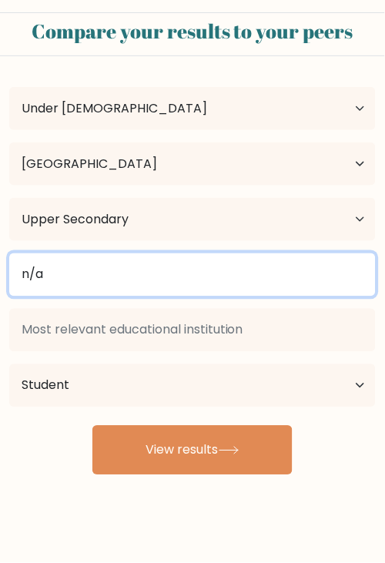
type input "n/a"
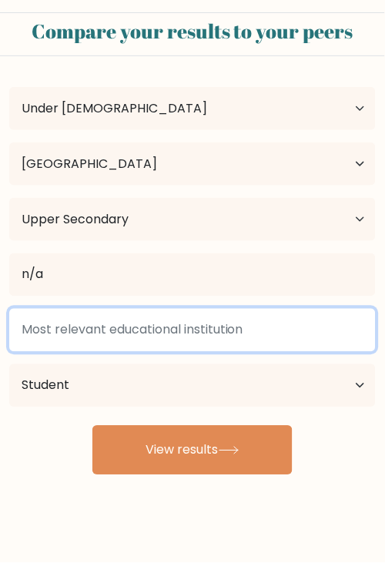
click at [115, 323] on input at bounding box center [192, 330] width 366 height 43
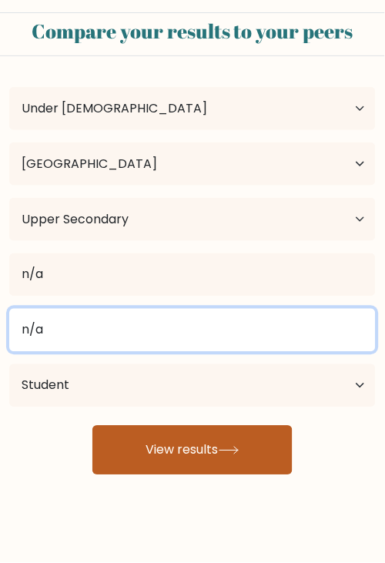
type input "n/a"
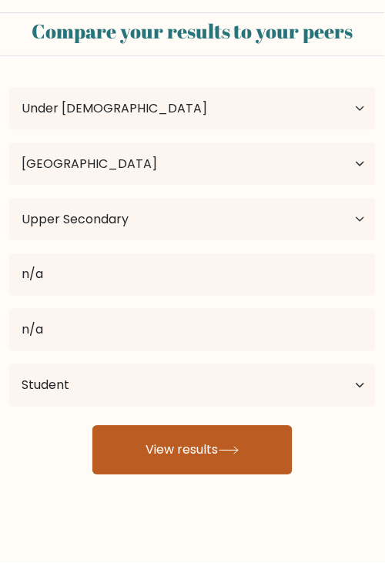
click at [261, 464] on button "View results" at bounding box center [192, 450] width 200 height 49
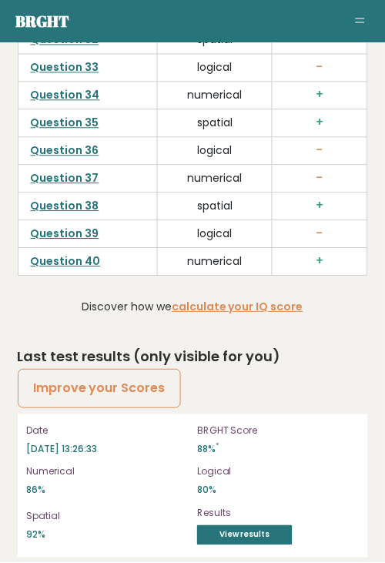
scroll to position [4717, 0]
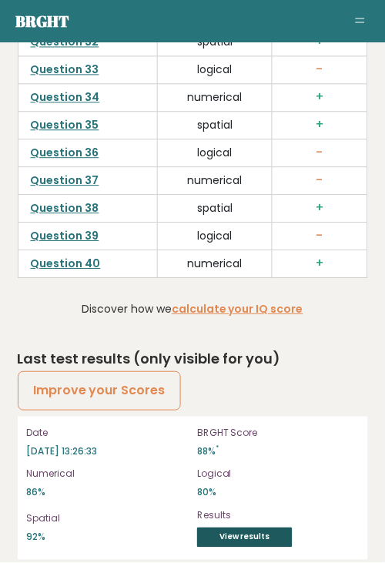
click at [215, 528] on link "View results" at bounding box center [244, 538] width 95 height 20
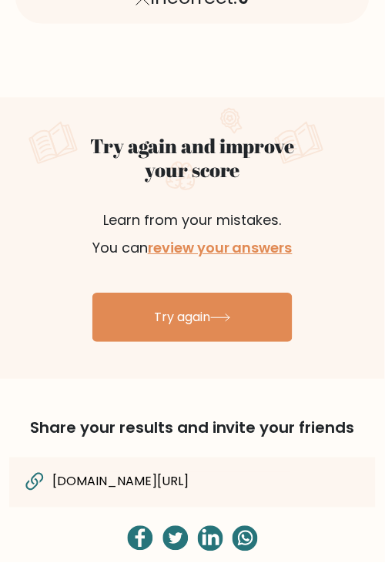
scroll to position [668, 0]
